Goal: Transaction & Acquisition: Purchase product/service

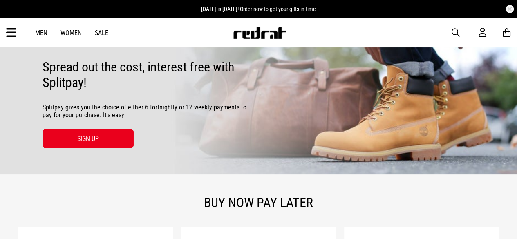
click at [39, 30] on link "Men" at bounding box center [41, 33] width 12 height 8
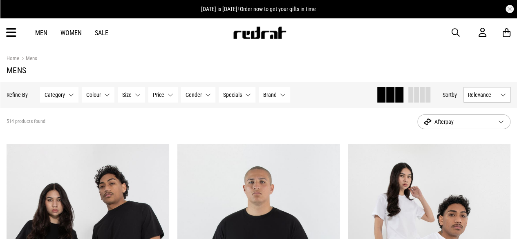
click at [452, 34] on span "button" at bounding box center [456, 33] width 8 height 10
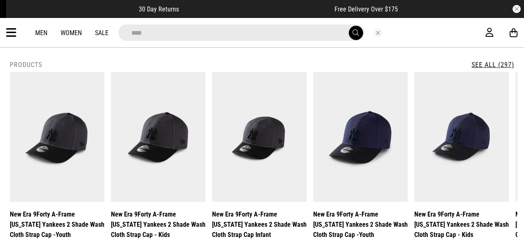
type input "****"
click at [349, 26] on button "submit" at bounding box center [356, 33] width 14 height 14
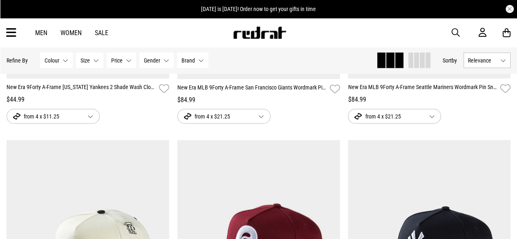
scroll to position [941, 0]
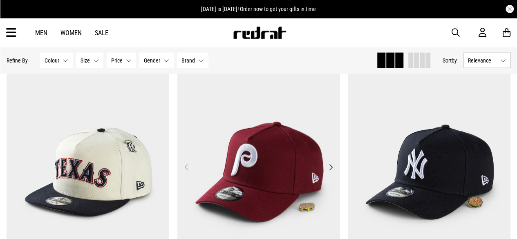
click at [331, 171] on button "Next" at bounding box center [331, 167] width 10 height 10
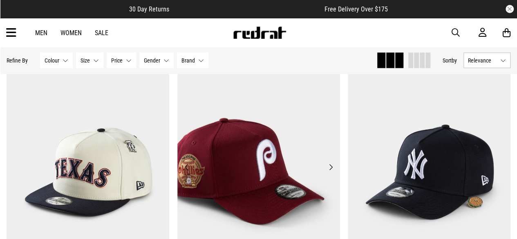
click at [330, 169] on button "Next" at bounding box center [331, 167] width 10 height 10
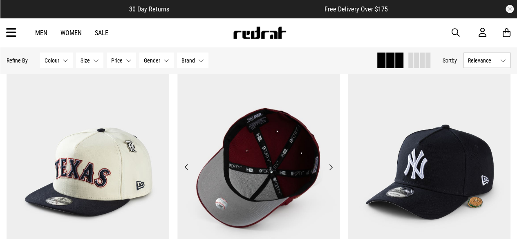
click at [330, 169] on button "Next" at bounding box center [331, 167] width 10 height 10
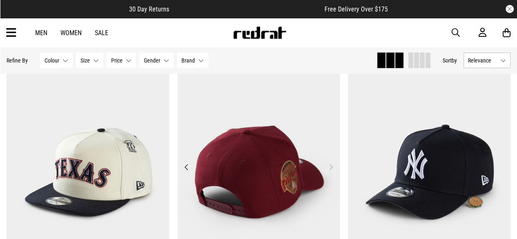
click at [330, 169] on button "Next" at bounding box center [331, 167] width 10 height 10
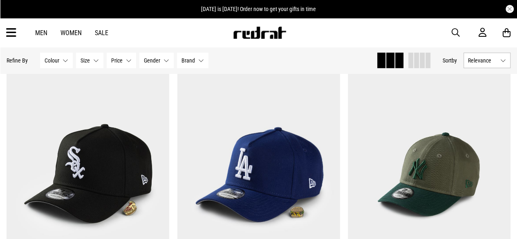
scroll to position [1268, 0]
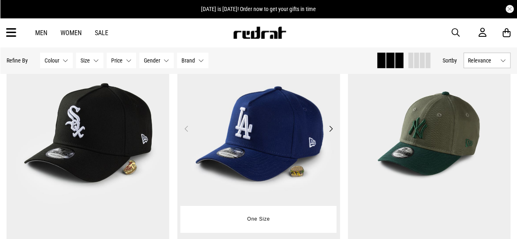
click at [329, 130] on button "Next" at bounding box center [331, 129] width 10 height 10
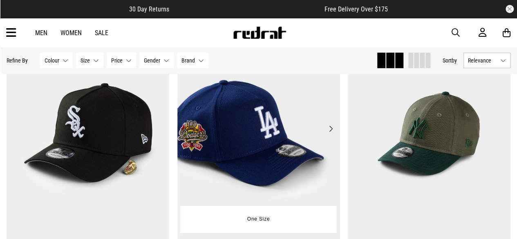
click at [329, 130] on button "Next" at bounding box center [331, 129] width 10 height 10
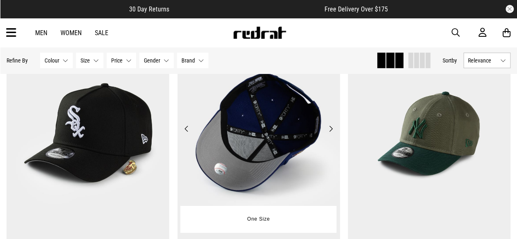
click at [329, 130] on button "Next" at bounding box center [331, 129] width 10 height 10
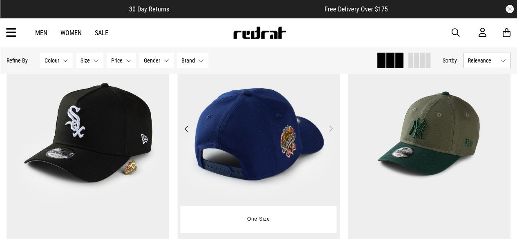
click at [329, 130] on button "Next" at bounding box center [331, 129] width 10 height 10
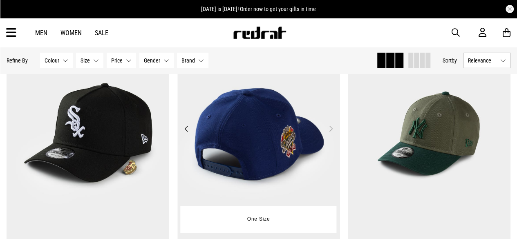
click at [188, 126] on button "Previous" at bounding box center [187, 129] width 10 height 10
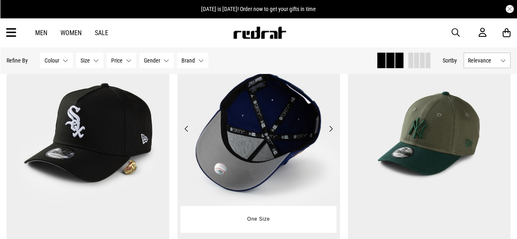
click at [188, 130] on button "Previous" at bounding box center [187, 129] width 10 height 10
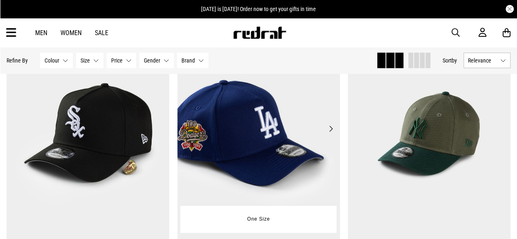
click at [182, 134] on button "Previous" at bounding box center [187, 129] width 10 height 10
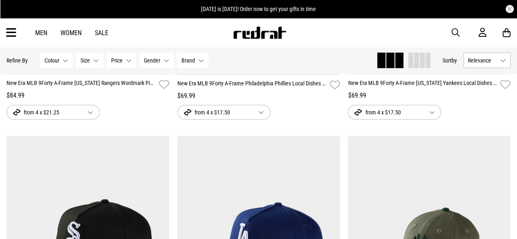
scroll to position [1145, 0]
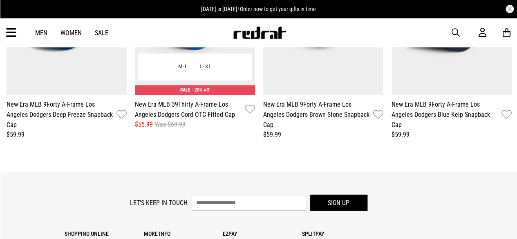
scroll to position [1104, 0]
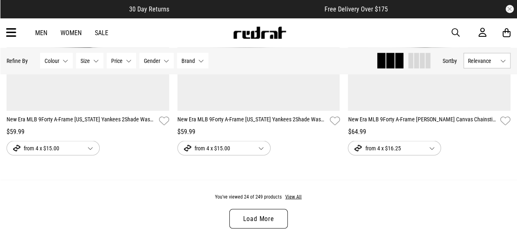
scroll to position [2299, 0]
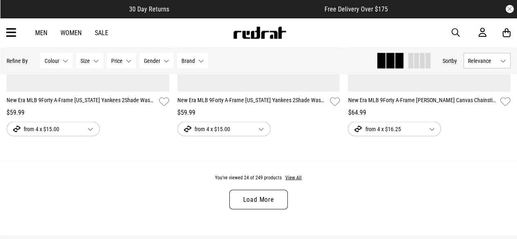
click at [269, 197] on link "Load More" at bounding box center [258, 200] width 58 height 20
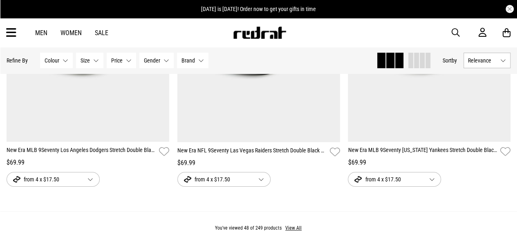
scroll to position [4631, 0]
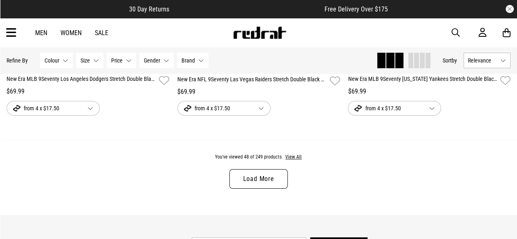
click at [255, 177] on link "Load More" at bounding box center [258, 179] width 58 height 20
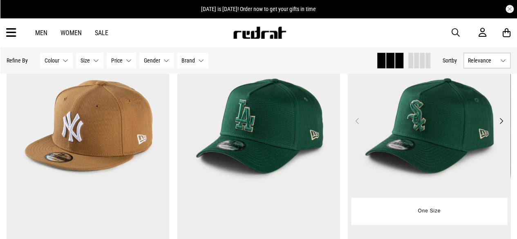
scroll to position [5081, 0]
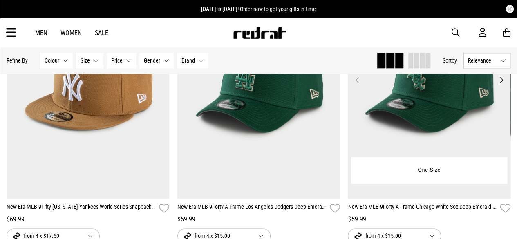
click at [500, 82] on button "Next" at bounding box center [502, 80] width 10 height 10
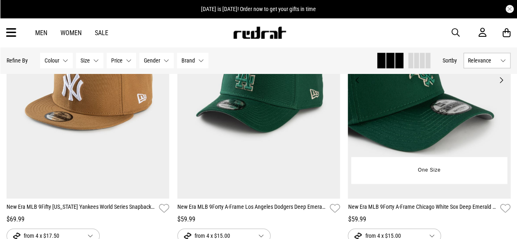
click at [500, 82] on button "Next" at bounding box center [502, 80] width 10 height 10
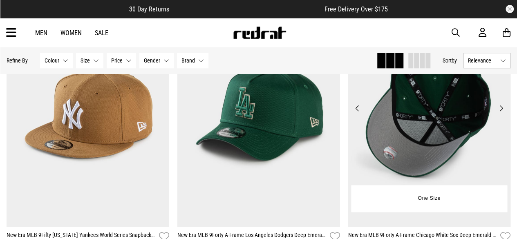
scroll to position [5040, 0]
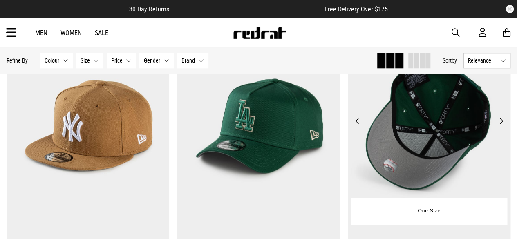
click at [502, 118] on button "Next" at bounding box center [502, 121] width 10 height 10
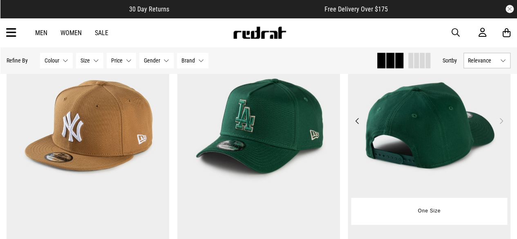
click at [502, 118] on button "Next" at bounding box center [502, 121] width 10 height 10
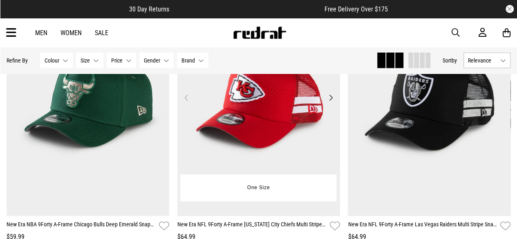
scroll to position [5654, 0]
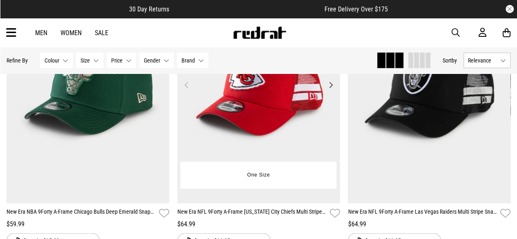
click at [330, 87] on button "Next" at bounding box center [331, 85] width 10 height 10
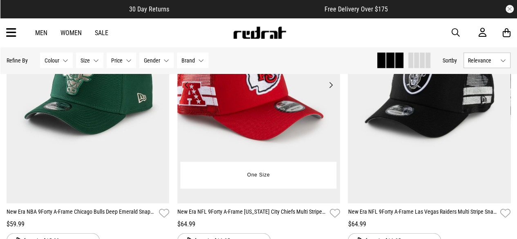
click at [330, 87] on button "Next" at bounding box center [331, 85] width 10 height 10
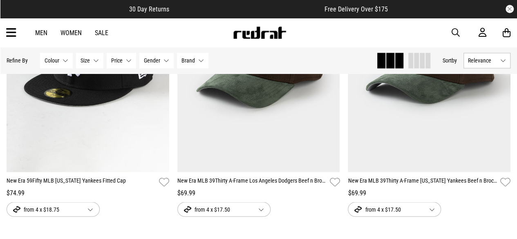
scroll to position [7004, 0]
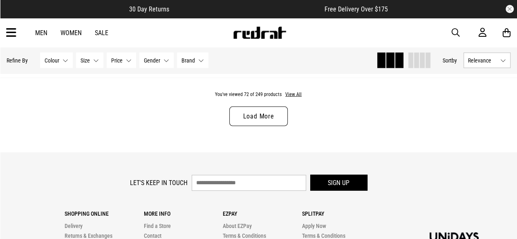
click at [256, 126] on link "Load More" at bounding box center [258, 117] width 58 height 20
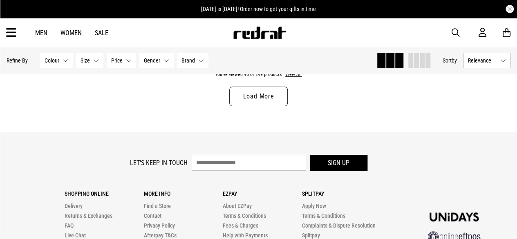
scroll to position [9335, 0]
